Goal: Check status: Check status

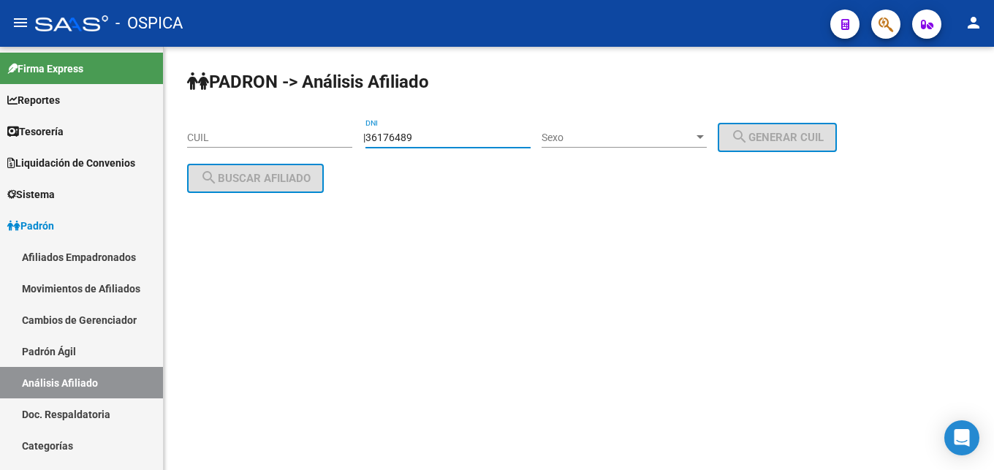
type input "36176489"
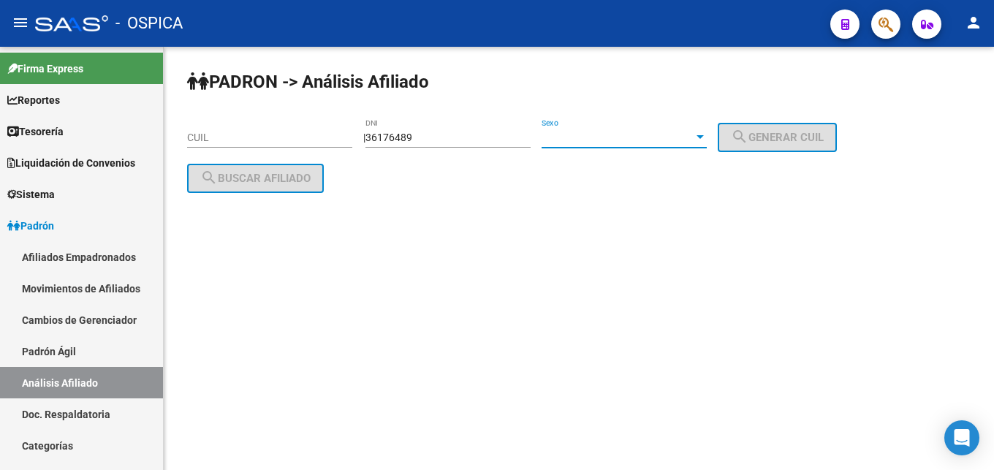
click at [635, 143] on span "Sexo" at bounding box center [618, 138] width 152 height 12
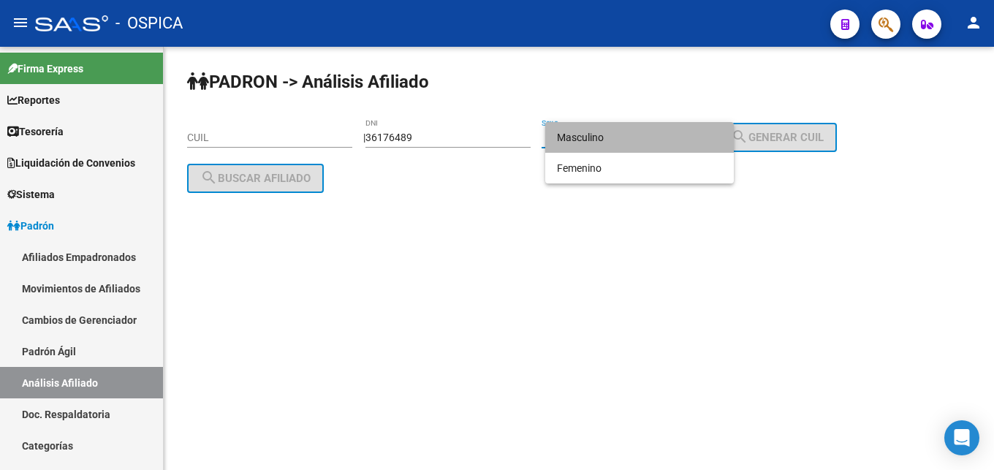
click at [633, 144] on span "Masculino" at bounding box center [639, 137] width 165 height 31
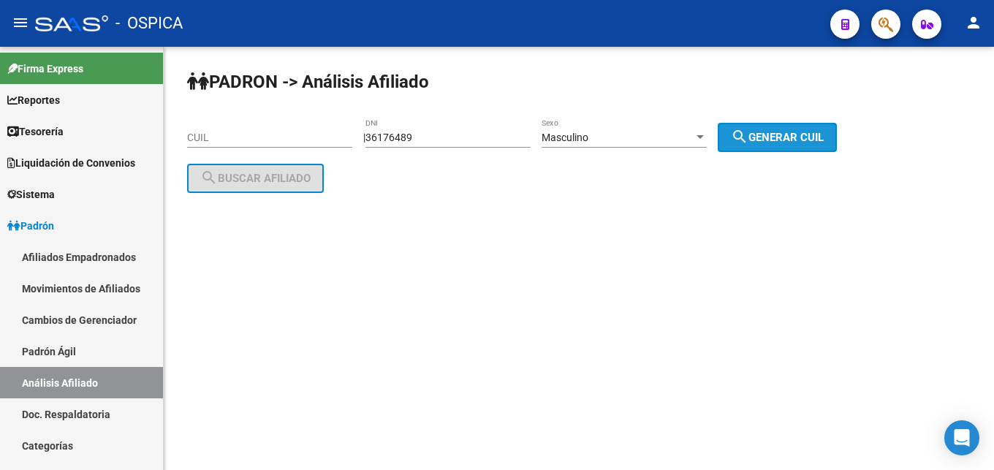
click at [783, 142] on span "search Generar CUIL" at bounding box center [777, 137] width 93 height 13
type input "20-36176489-8"
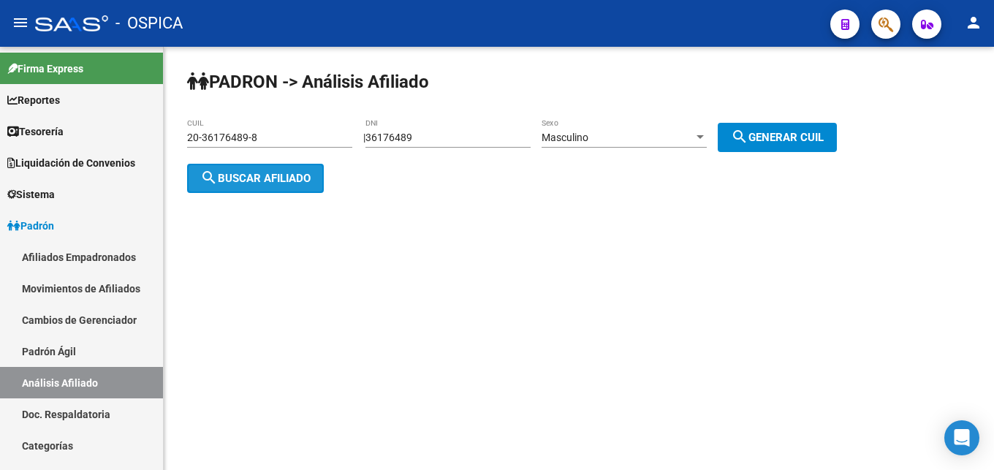
click at [231, 181] on span "search Buscar afiliado" at bounding box center [255, 178] width 110 height 13
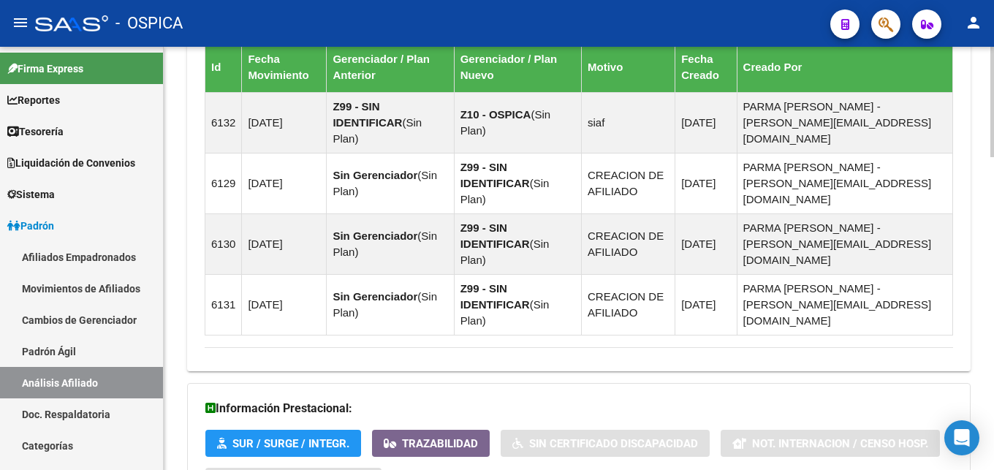
scroll to position [1195, 0]
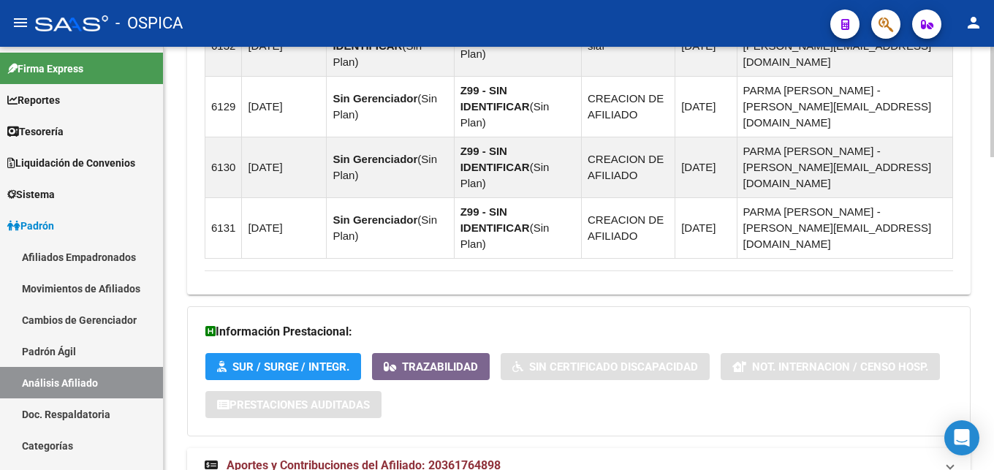
click at [441, 458] on span "Aportes y Contribuciones del Afiliado: 20361764898" at bounding box center [364, 465] width 274 height 14
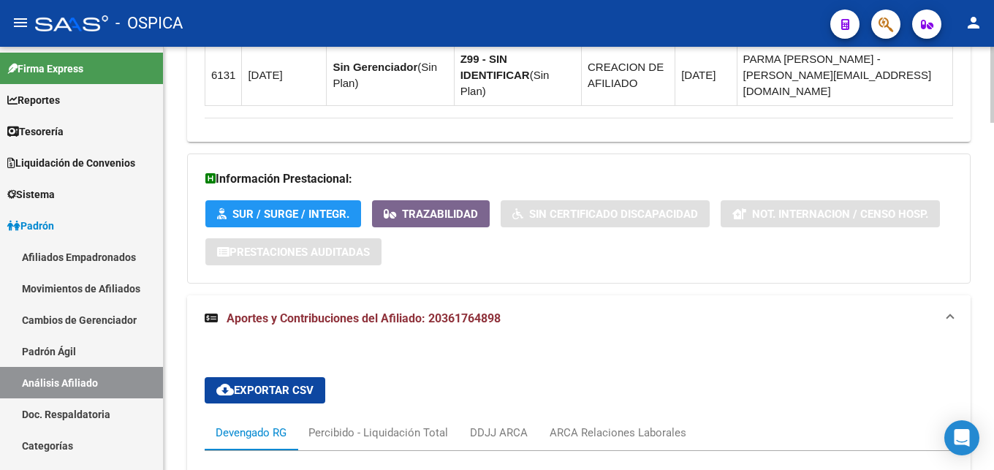
scroll to position [1493, 0]
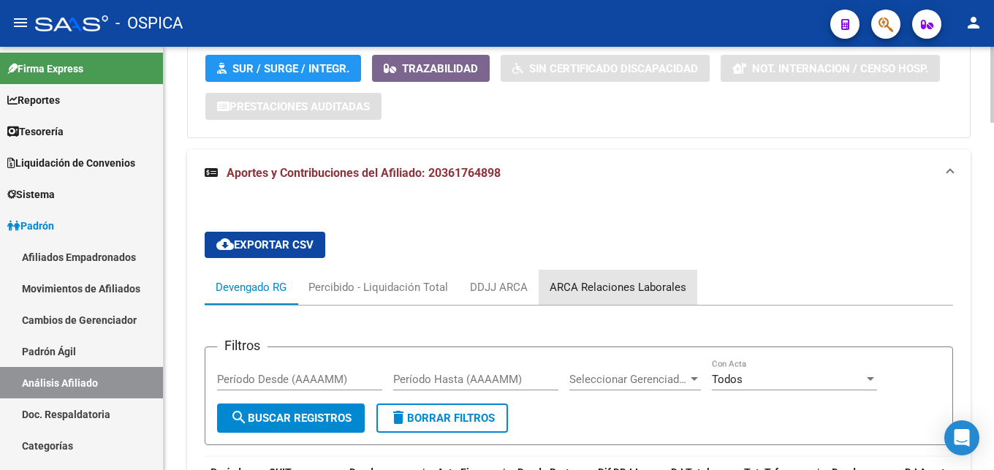
click at [633, 270] on div "ARCA Relaciones Laborales" at bounding box center [618, 287] width 159 height 35
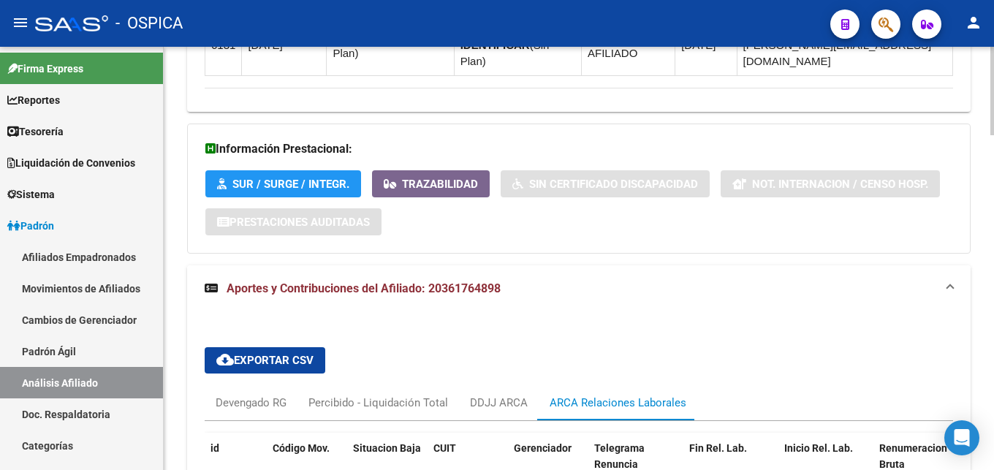
scroll to position [1488, 0]
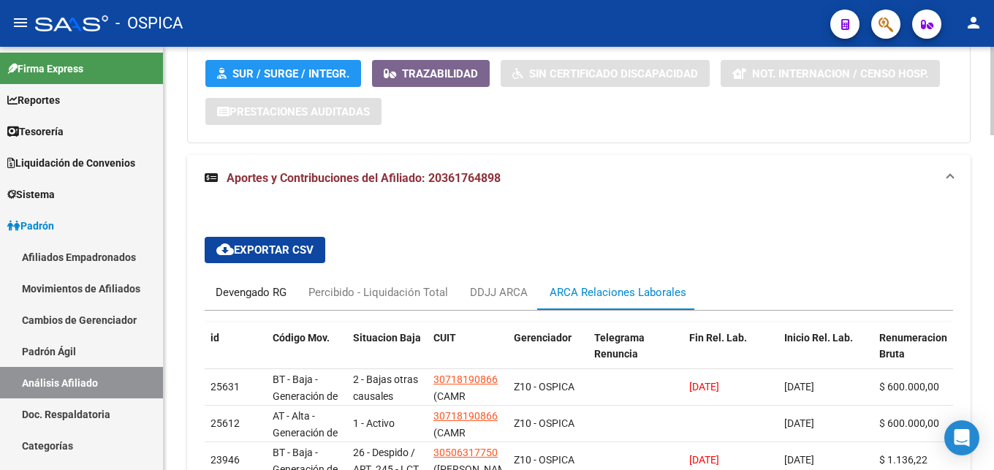
click at [270, 284] on div "Devengado RG" at bounding box center [251, 292] width 71 height 16
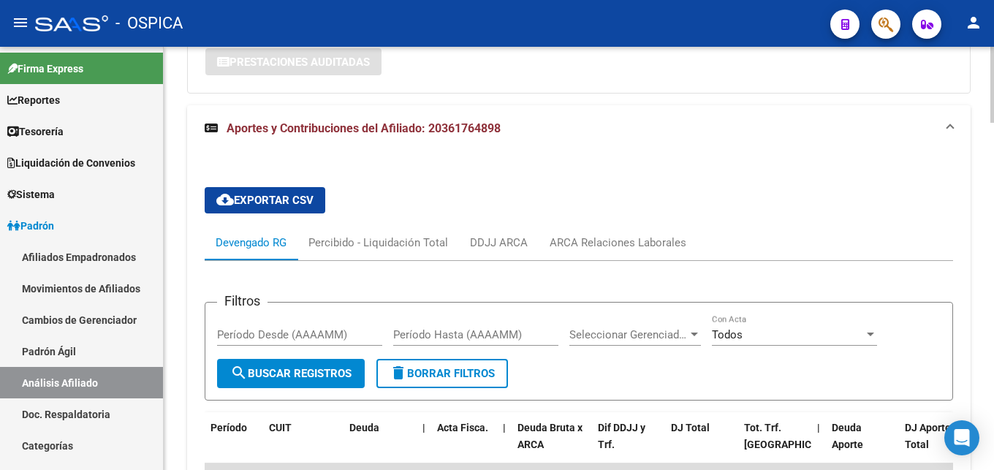
scroll to position [1563, 0]
